Goal: Find specific page/section: Find specific page/section

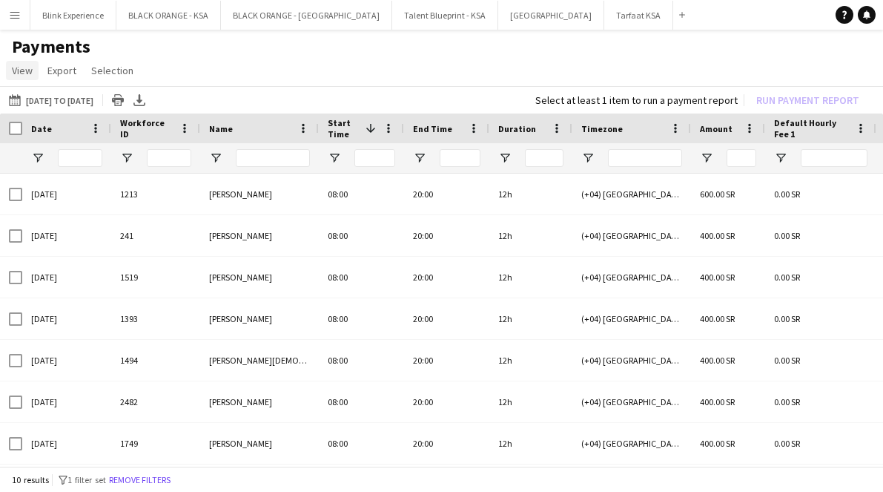
click at [22, 74] on span "View" at bounding box center [22, 70] width 21 height 13
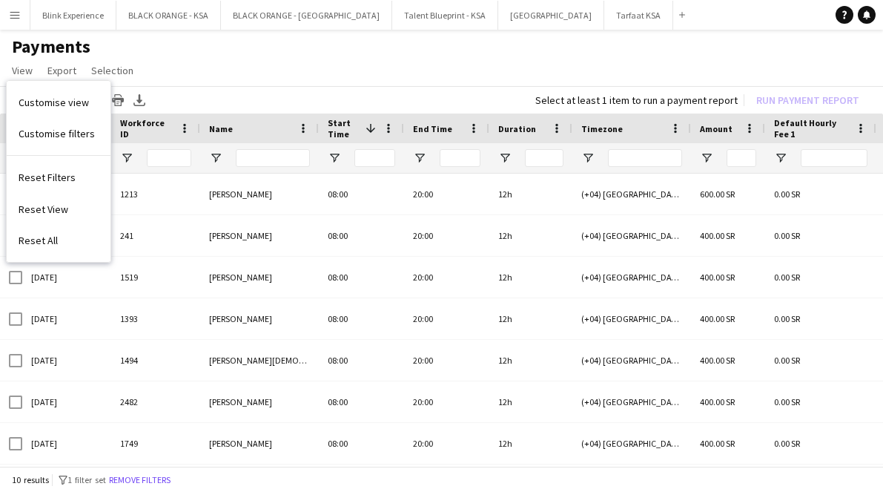
click at [193, 79] on app-page-menu "View Customise view Customise filters Reset Filters Reset View Reset All Export…" at bounding box center [441, 72] width 883 height 28
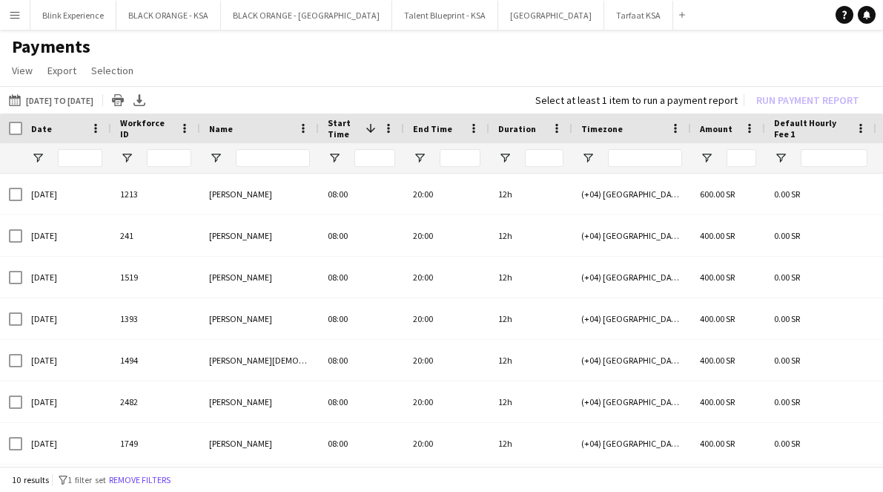
click at [16, 18] on app-icon "Menu" at bounding box center [15, 15] width 12 height 12
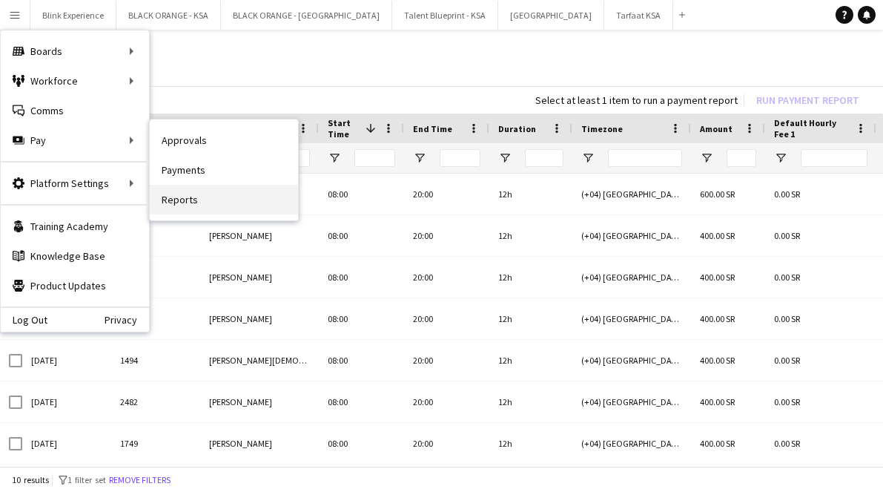
click at [178, 193] on link "Reports" at bounding box center [224, 200] width 148 height 30
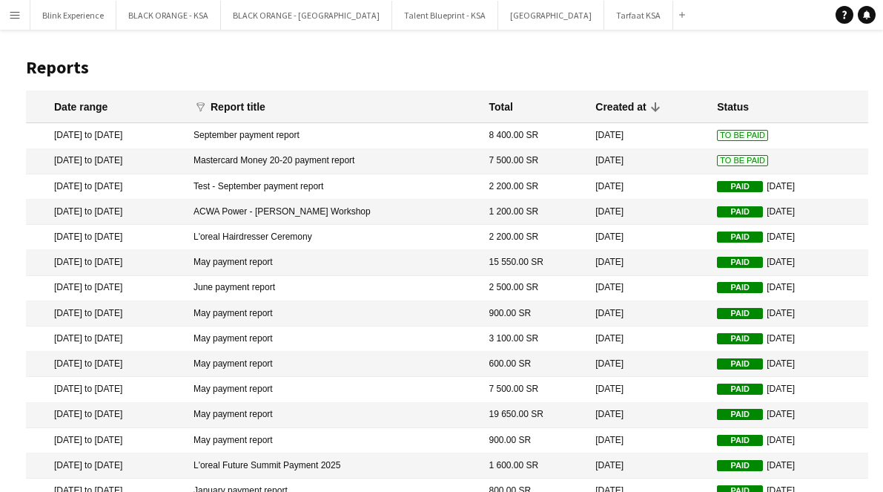
click at [12, 23] on button "Menu" at bounding box center [15, 15] width 30 height 30
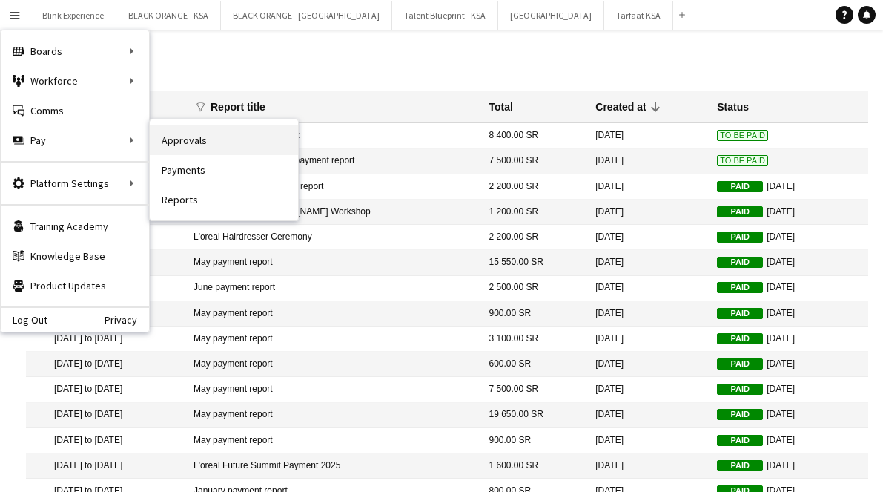
click at [179, 143] on link "Approvals" at bounding box center [224, 140] width 148 height 30
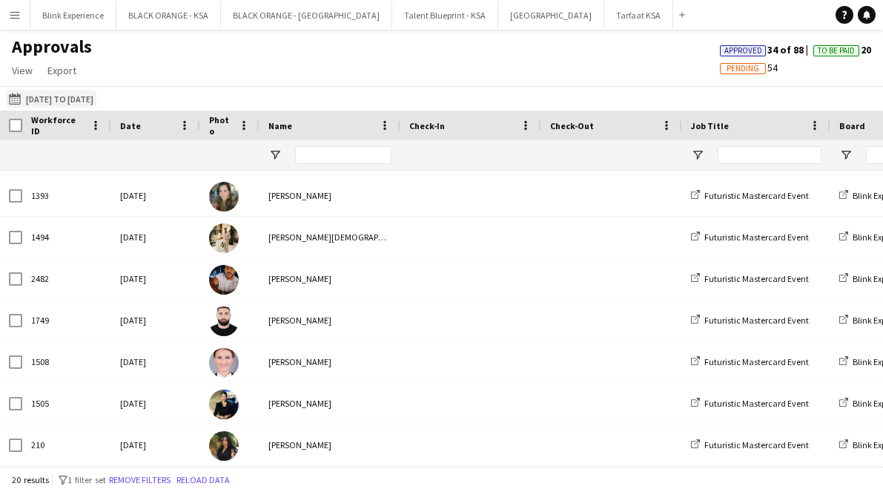
click at [50, 99] on button "[DATE] to [DATE] [DATE] to [DATE]" at bounding box center [51, 99] width 90 height 18
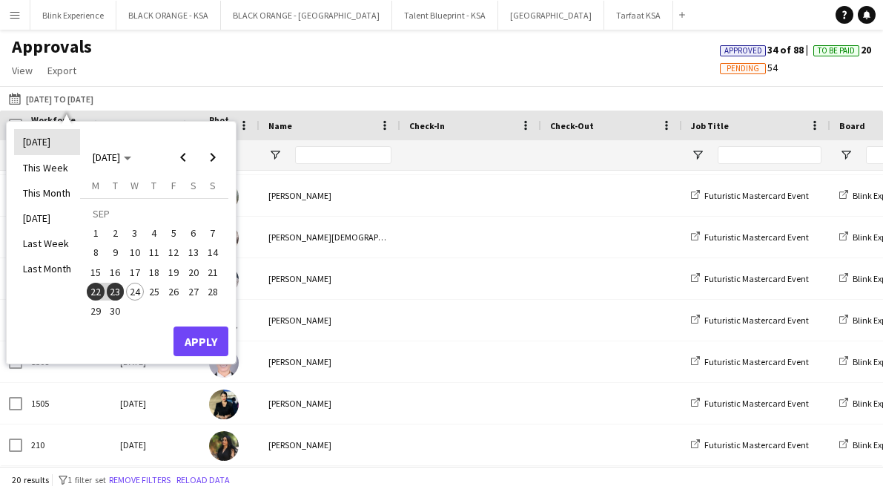
click at [48, 145] on li "[DATE]" at bounding box center [47, 141] width 66 height 25
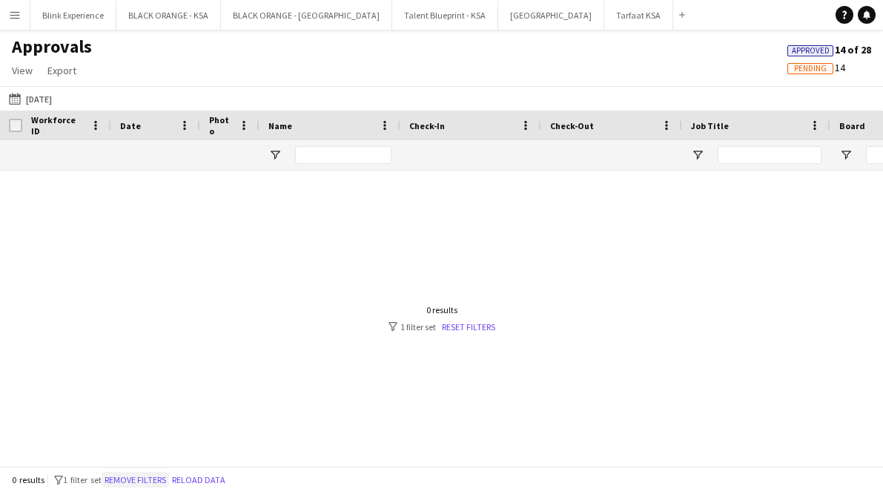
click at [138, 478] on button "Remove filters" at bounding box center [135, 480] width 67 height 16
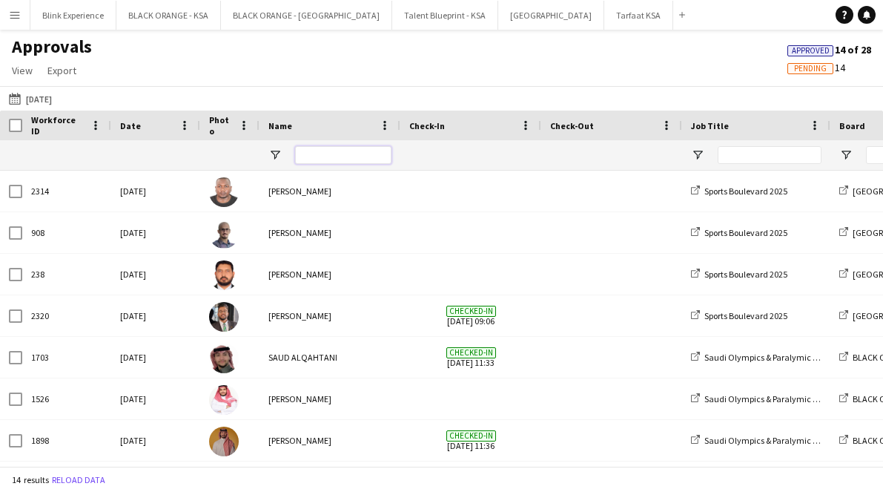
click at [332, 157] on input "Name Filter Input" at bounding box center [343, 155] width 96 height 18
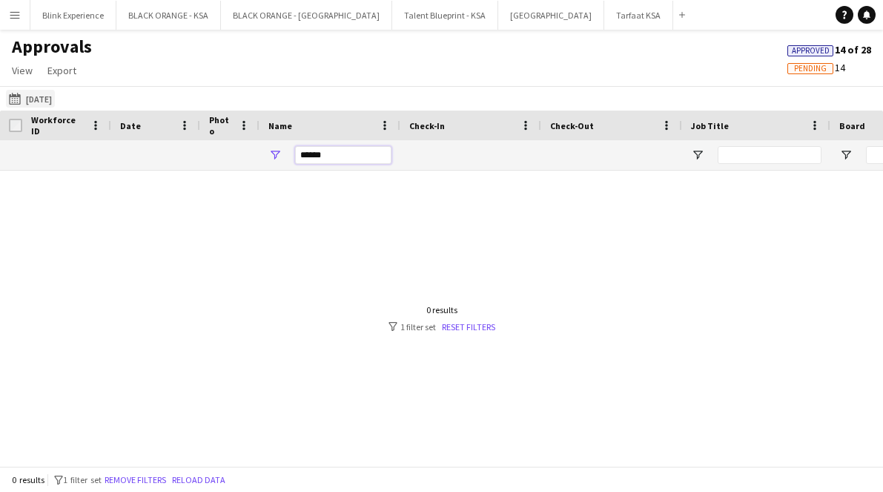
type input "******"
click at [22, 99] on app-icon "[DATE] to [DATE]" at bounding box center [17, 99] width 17 height 12
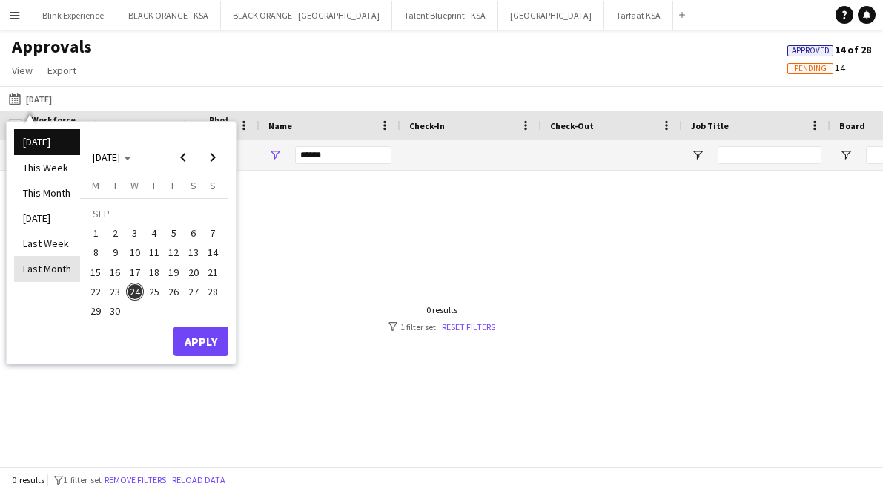
click at [42, 273] on li "Last Month" at bounding box center [47, 268] width 66 height 25
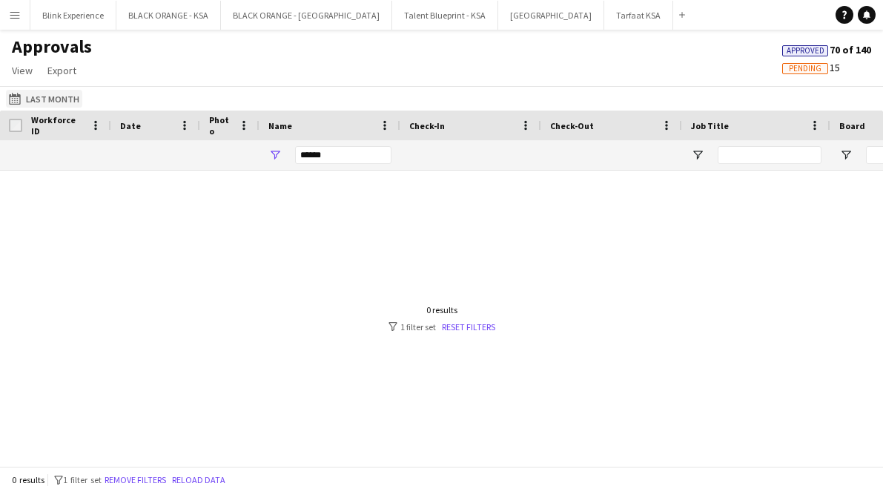
click at [46, 96] on button "[DATE] to [DATE] Last Month" at bounding box center [44, 99] width 76 height 18
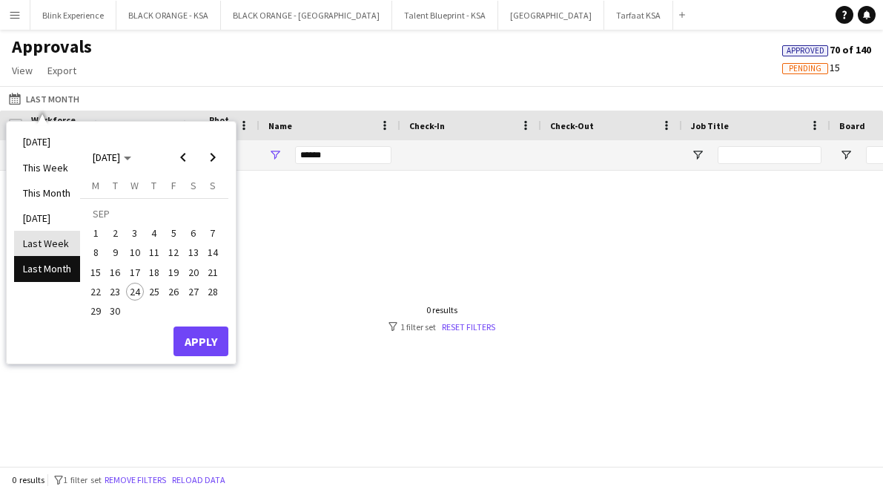
click at [47, 244] on li "Last Week" at bounding box center [47, 243] width 66 height 25
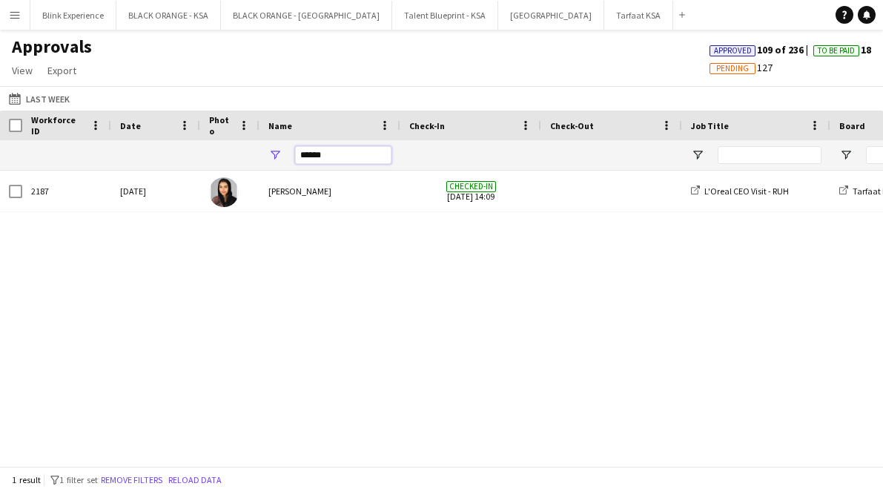
click at [335, 156] on input "******" at bounding box center [343, 155] width 96 height 18
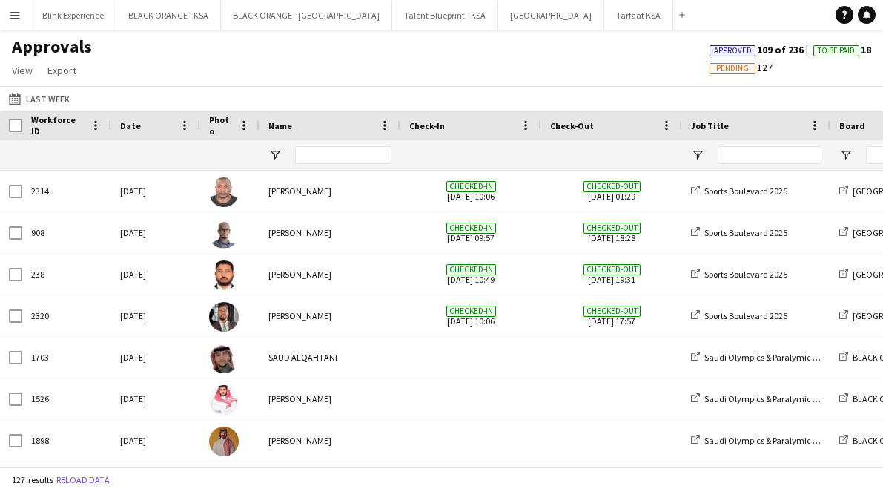
click at [10, 15] on app-icon "Menu" at bounding box center [15, 15] width 12 height 12
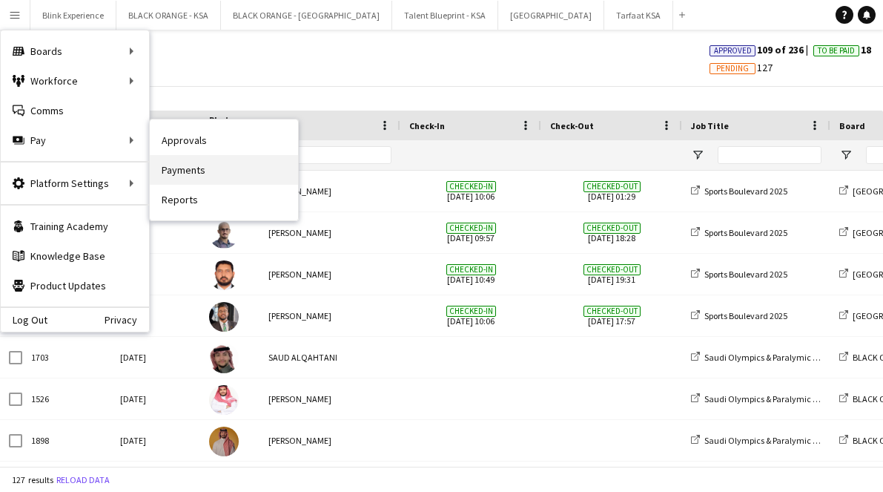
click at [178, 174] on link "Payments" at bounding box center [224, 170] width 148 height 30
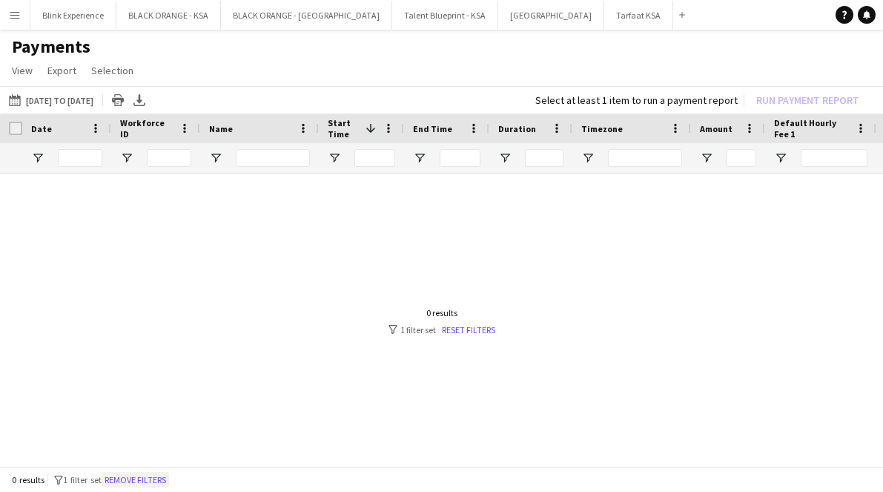
click at [162, 480] on button "Remove filters" at bounding box center [135, 480] width 67 height 16
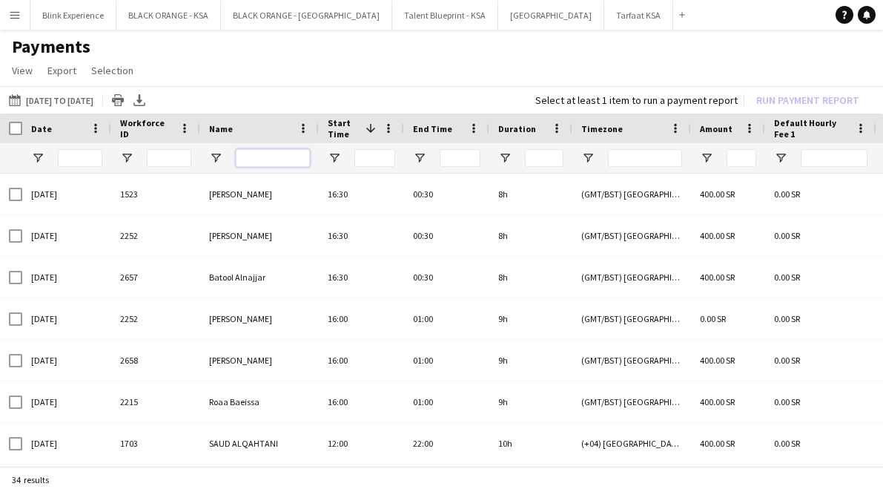
click at [268, 162] on input "Name Filter Input" at bounding box center [273, 158] width 74 height 18
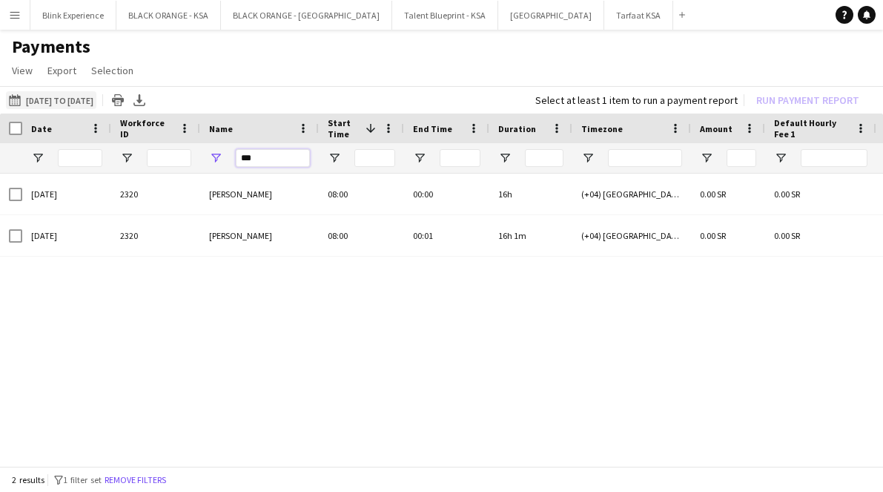
type input "***"
click at [94, 100] on button "[DATE] to [DATE] [DATE] to [DATE]" at bounding box center [51, 100] width 90 height 18
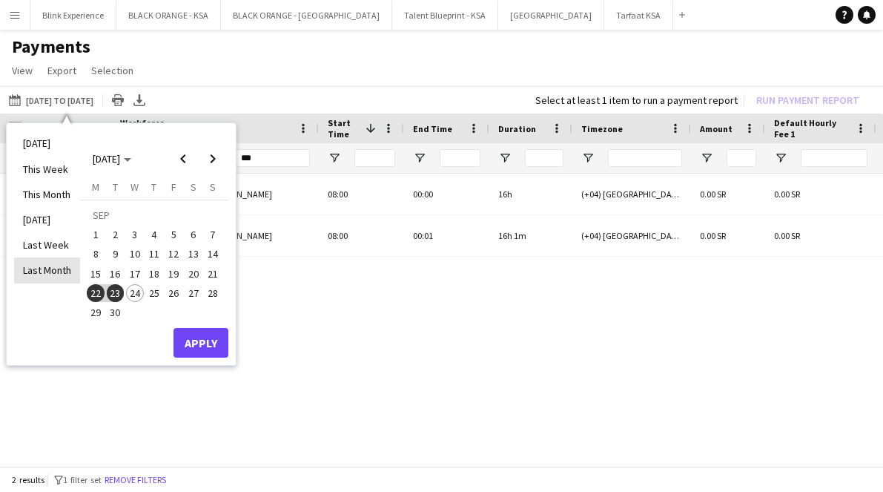
click at [42, 274] on li "Last Month" at bounding box center [47, 269] width 66 height 25
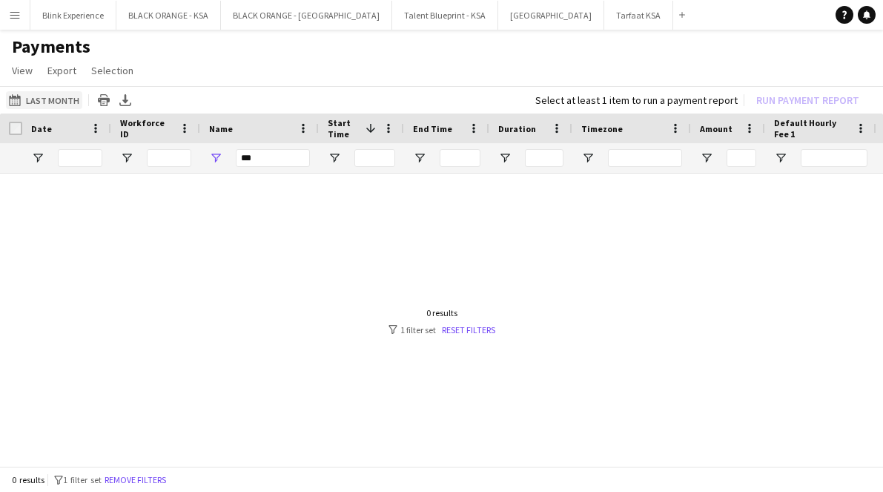
click at [52, 96] on button "[DATE] to [DATE] Last Month" at bounding box center [44, 100] width 76 height 18
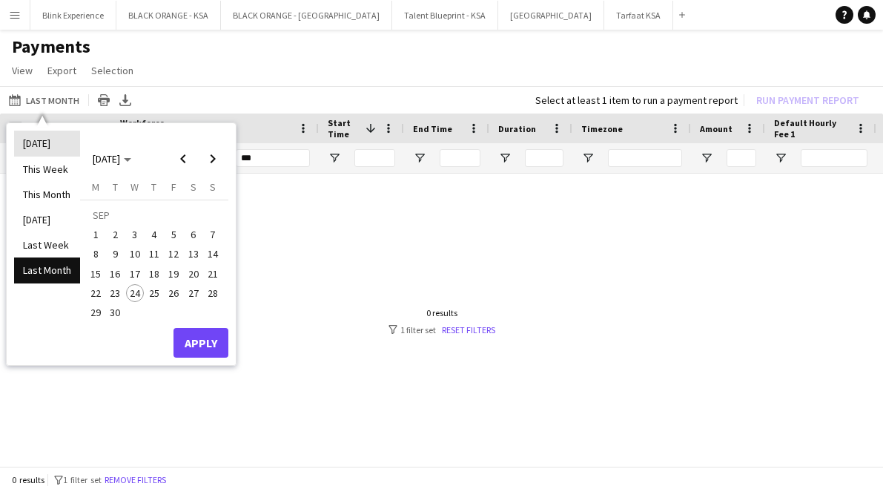
click at [50, 136] on li "[DATE]" at bounding box center [47, 143] width 66 height 25
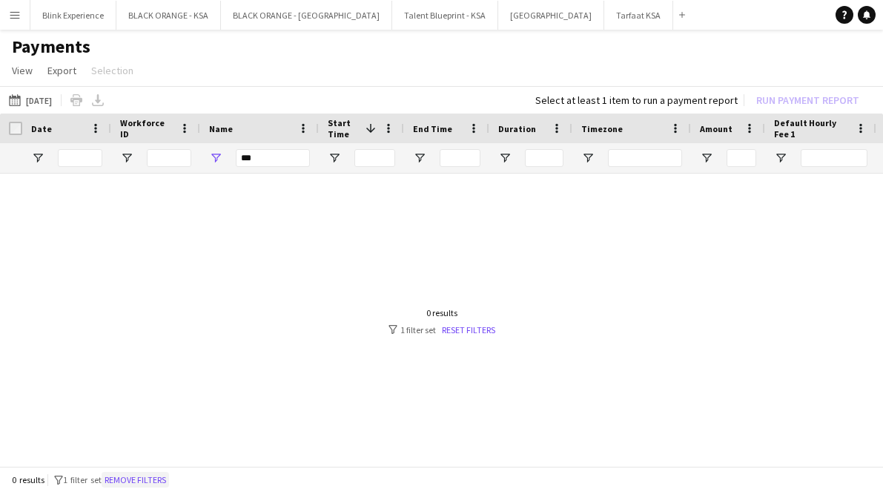
click at [132, 476] on button "Remove filters" at bounding box center [135, 480] width 67 height 16
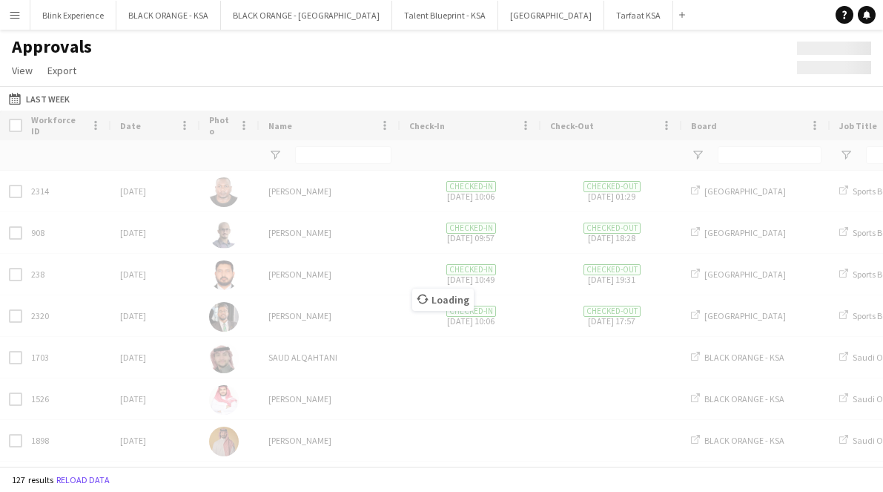
click at [313, 56] on div "Approvals View Customise view Customise filters Reset Filters Reset View Reset …" at bounding box center [441, 61] width 883 height 50
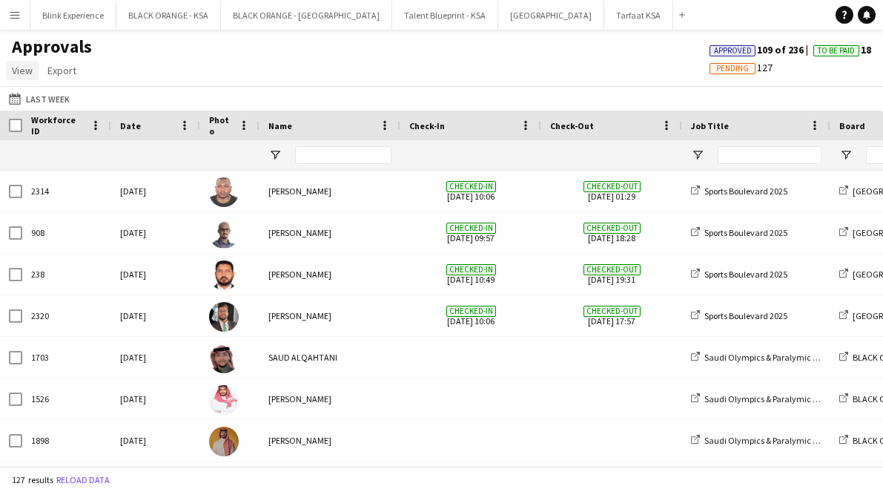
click at [24, 71] on span "View" at bounding box center [22, 70] width 21 height 13
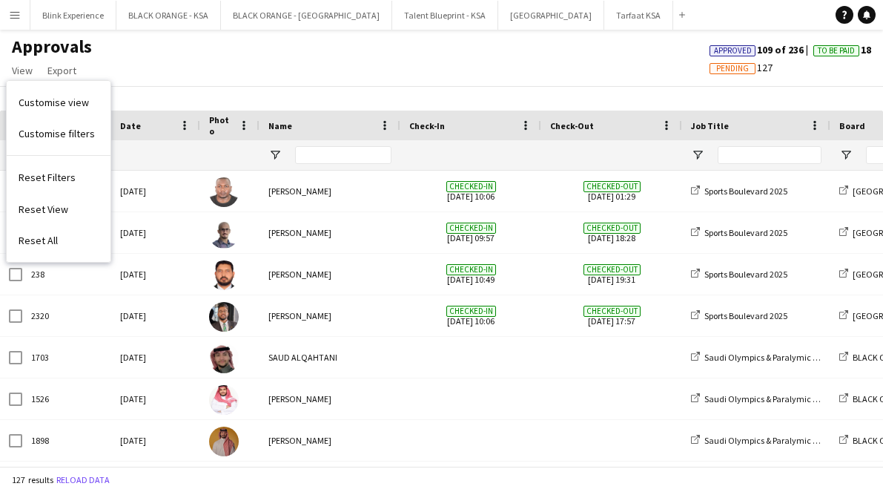
click at [13, 21] on button "Menu" at bounding box center [15, 15] width 30 height 30
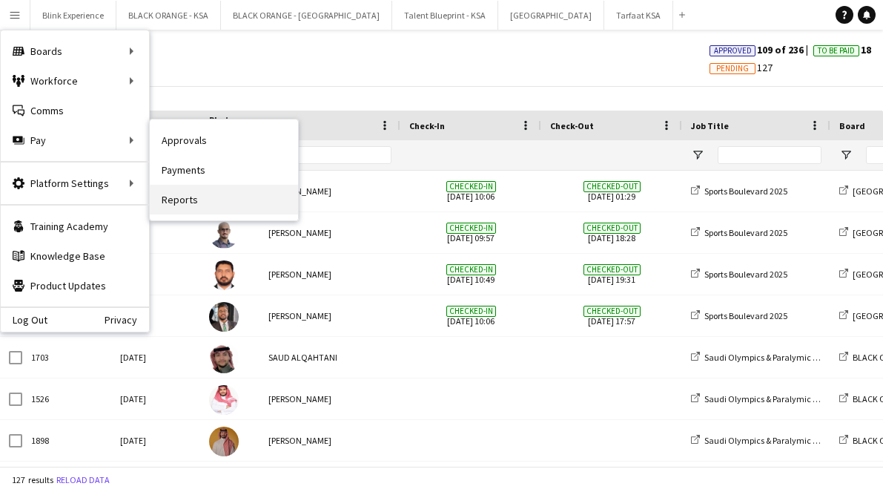
click at [194, 197] on link "Reports" at bounding box center [224, 200] width 148 height 30
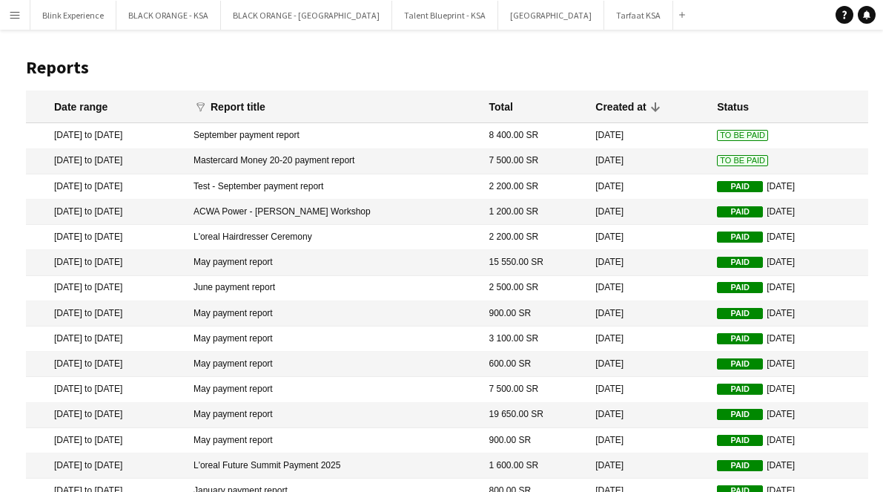
click at [20, 18] on app-icon "Menu" at bounding box center [15, 15] width 12 height 12
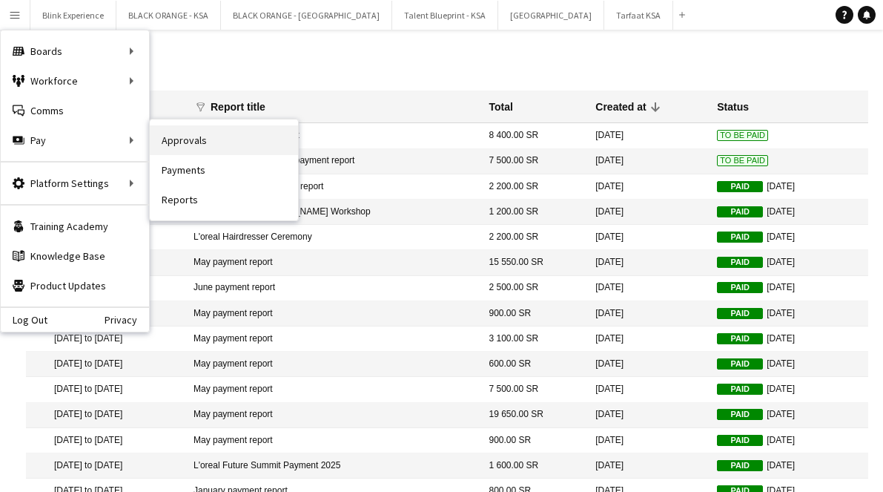
click at [186, 135] on link "Approvals" at bounding box center [224, 140] width 148 height 30
